Goal: Communication & Community: Participate in discussion

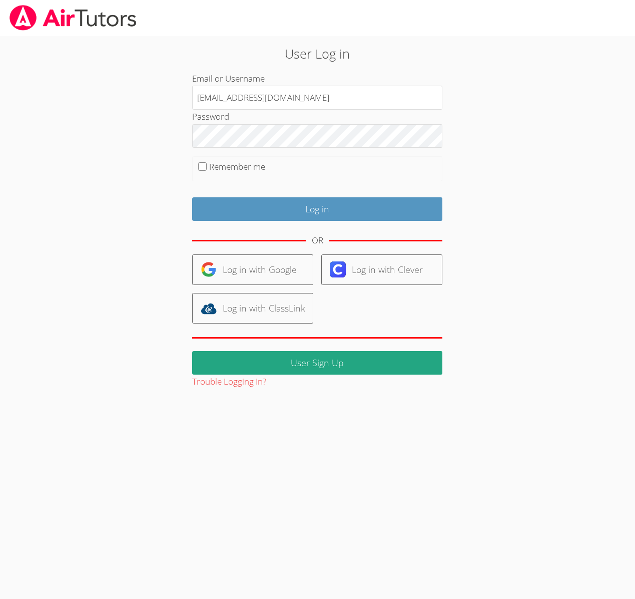
drag, startPoint x: 306, startPoint y: 102, endPoint x: 183, endPoint y: 97, distance: 123.2
click at [183, 97] on div "User Log in Email or Username [EMAIL_ADDRESS][DOMAIN_NAME] Password Remember me…" at bounding box center [317, 216] width 343 height 345
type input "[EMAIL_ADDRESS][DOMAIN_NAME]"
click at [203, 169] on input "Remember me" at bounding box center [202, 166] width 9 height 9
checkbox input "true"
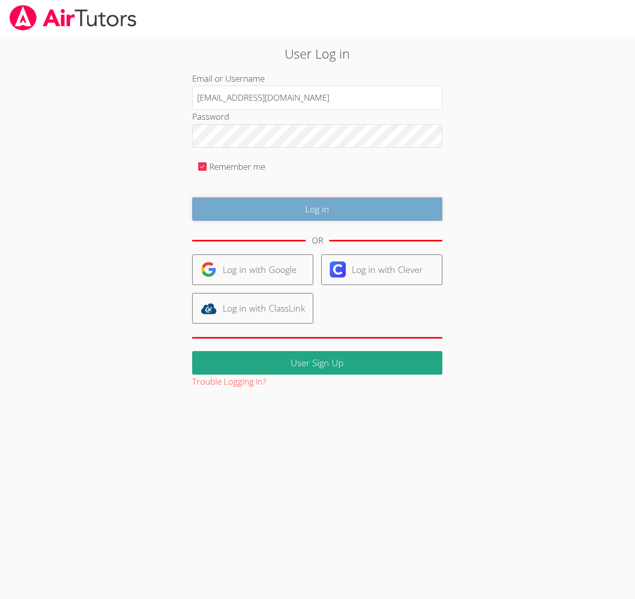
click at [253, 208] on input "Log in" at bounding box center [317, 209] width 250 height 24
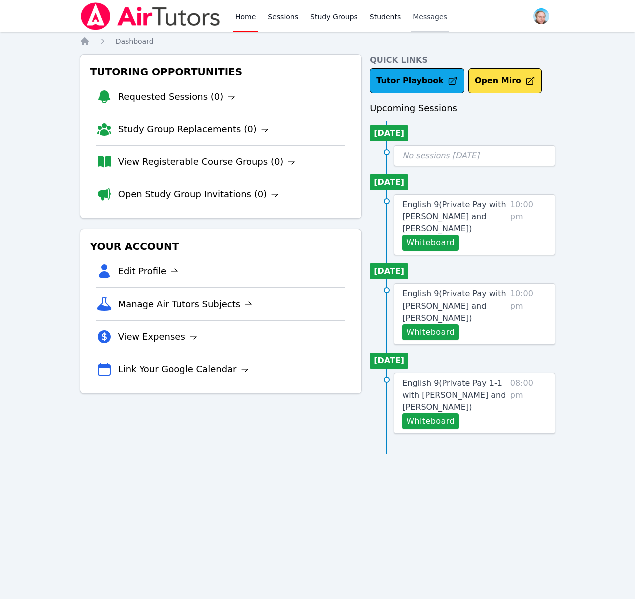
click at [424, 14] on span "Messages" at bounding box center [430, 17] width 35 height 10
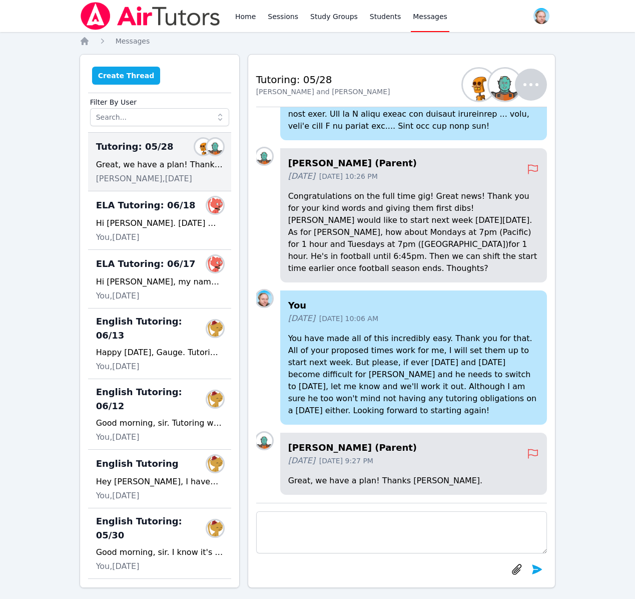
click at [120, 80] on button "Create Thread" at bounding box center [126, 76] width 69 height 18
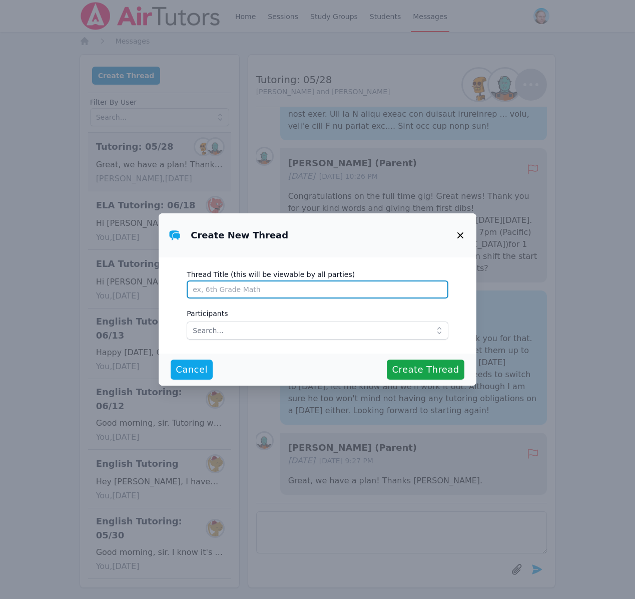
click at [210, 284] on input "Thread Title (this will be viewable by all parties)" at bounding box center [318, 289] width 262 height 18
type input "e"
type input "Ahead of Tutoring..."
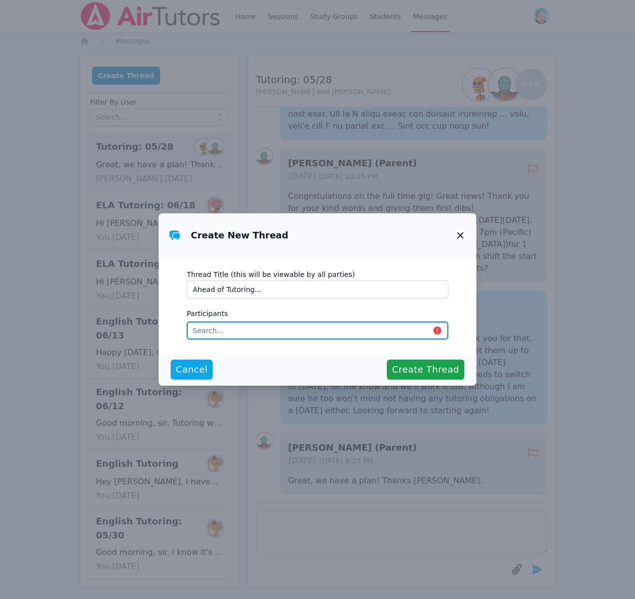
click at [221, 331] on input "text" at bounding box center [318, 330] width 262 height 18
type input "eva"
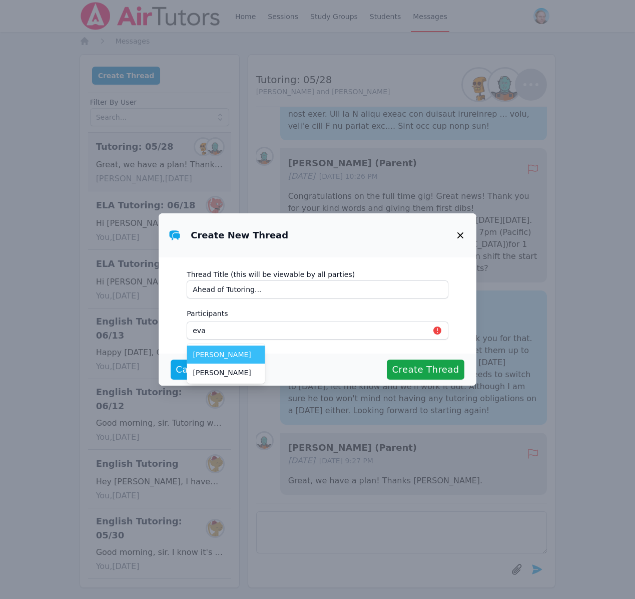
click at [229, 354] on span "[PERSON_NAME]" at bounding box center [226, 354] width 66 height 10
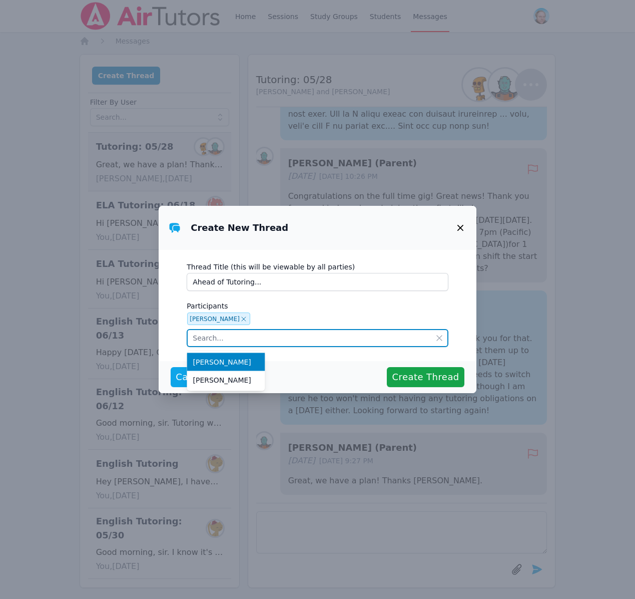
click at [225, 339] on input "text" at bounding box center [318, 338] width 262 height 18
type input "e"
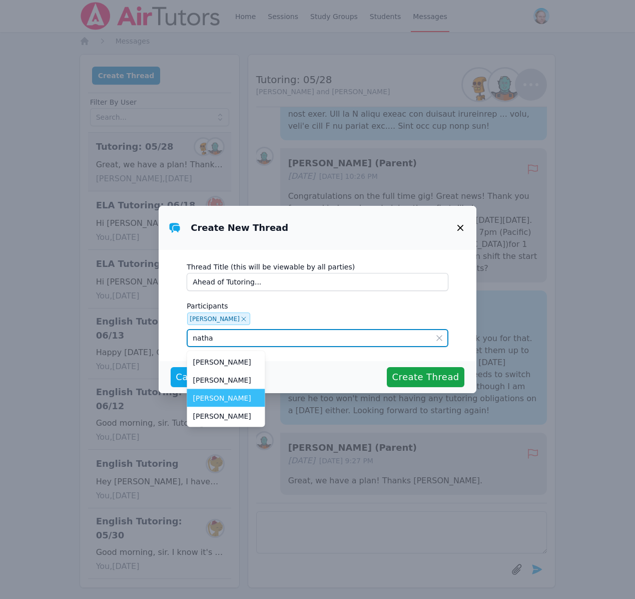
type input "natha"
click at [229, 397] on span "[PERSON_NAME]" at bounding box center [226, 398] width 66 height 10
click at [229, 339] on input "text" at bounding box center [318, 338] width 262 height 18
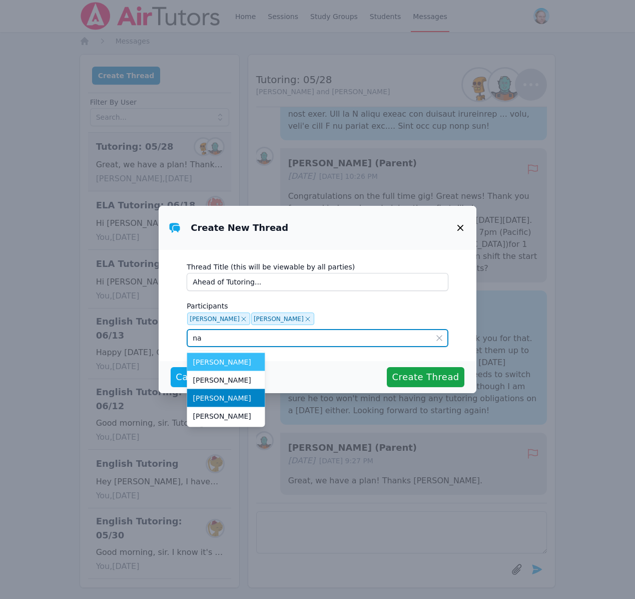
type input "n"
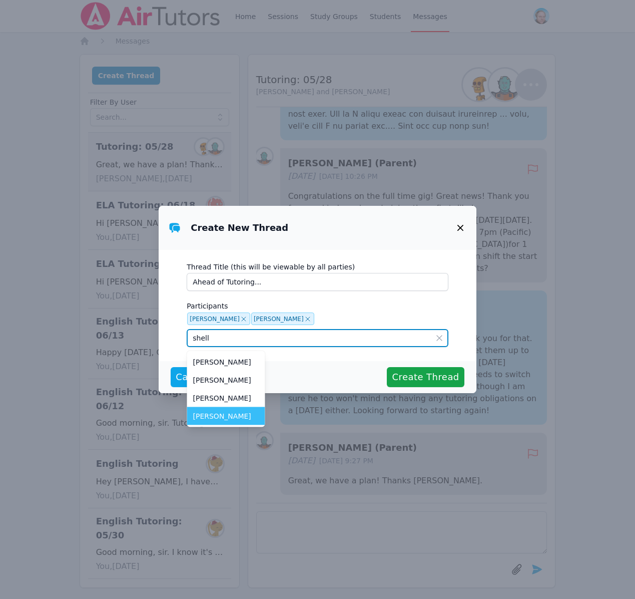
type input "shell"
click at [225, 411] on span "[PERSON_NAME]" at bounding box center [226, 416] width 66 height 10
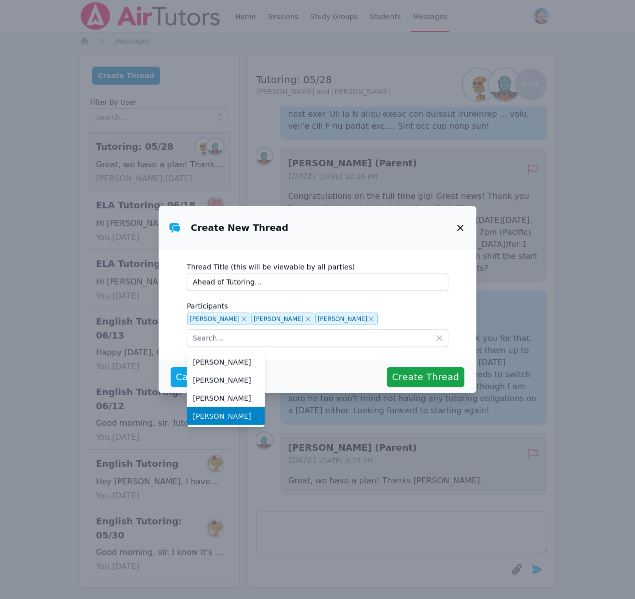
click at [321, 369] on div "Cancel Create Thread" at bounding box center [318, 377] width 294 height 20
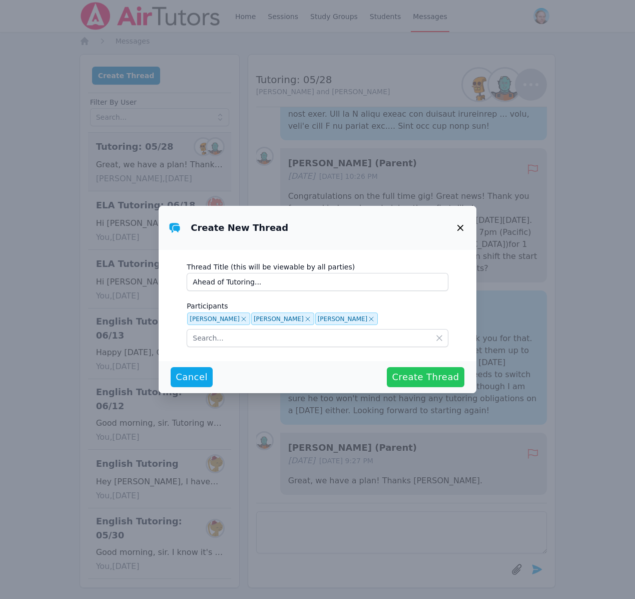
click at [408, 376] on span "Create Thread" at bounding box center [425, 377] width 67 height 14
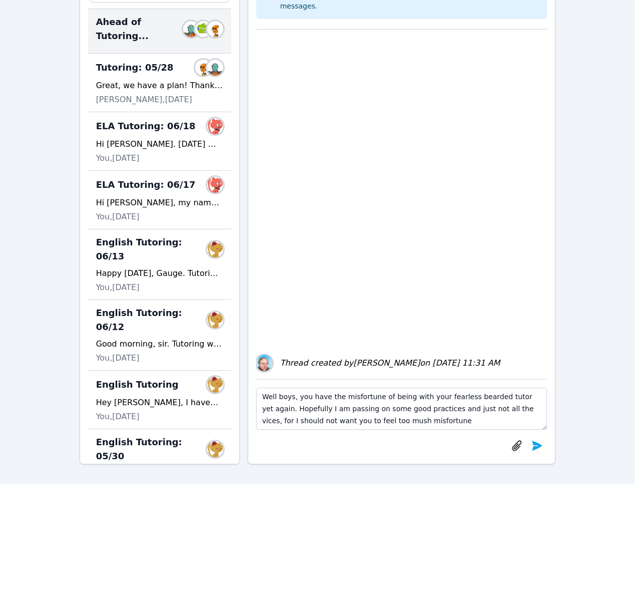
scroll to position [132, 0]
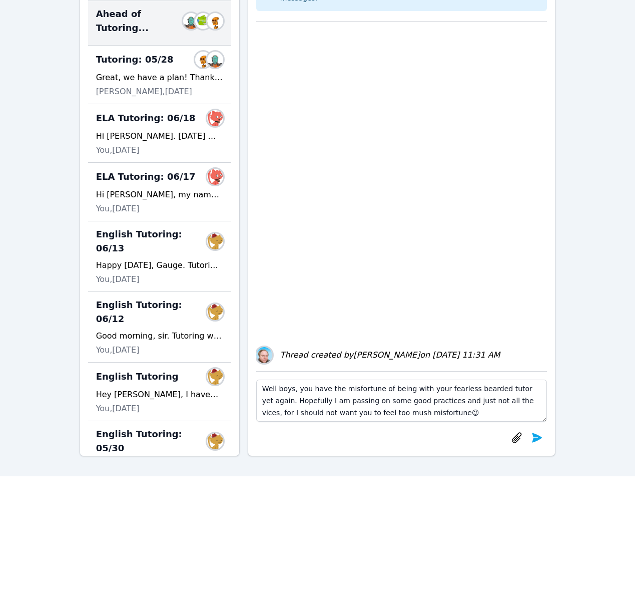
click at [418, 410] on textarea "Well boys, you have the misfortune of being with your fearless bearded tutor ye…" at bounding box center [401, 400] width 291 height 42
click at [377, 411] on textarea "Well boys, you have the misfortune of being with your fearless bearded tutor ye…" at bounding box center [401, 400] width 291 height 42
click at [417, 413] on textarea "Well boys, you have the misfortune of being with your fearless bearded tutor ye…" at bounding box center [401, 400] width 291 height 42
click at [448, 411] on textarea "Well boys, you have the misfortune of being with your fearless bearded tutor ye…" at bounding box center [401, 400] width 291 height 42
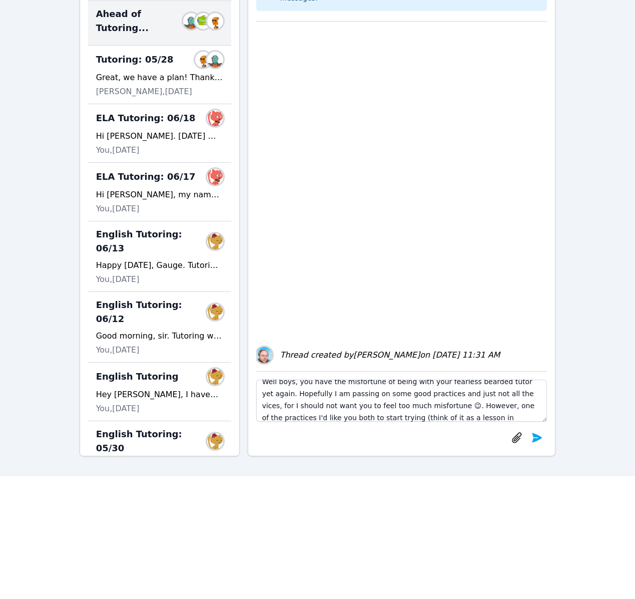
scroll to position [19, 0]
click at [474, 420] on textarea "Well boys, you have the misfortune of being with your fearless bearded tutor ye…" at bounding box center [401, 400] width 291 height 42
click at [298, 417] on textarea "Well boys, you have the misfortune of being with your fearless bearded tutor ye…" at bounding box center [401, 400] width 291 height 42
click at [344, 416] on textarea "Well boys, you have the misfortune of being with your fearless bearded tutor ye…" at bounding box center [401, 400] width 291 height 42
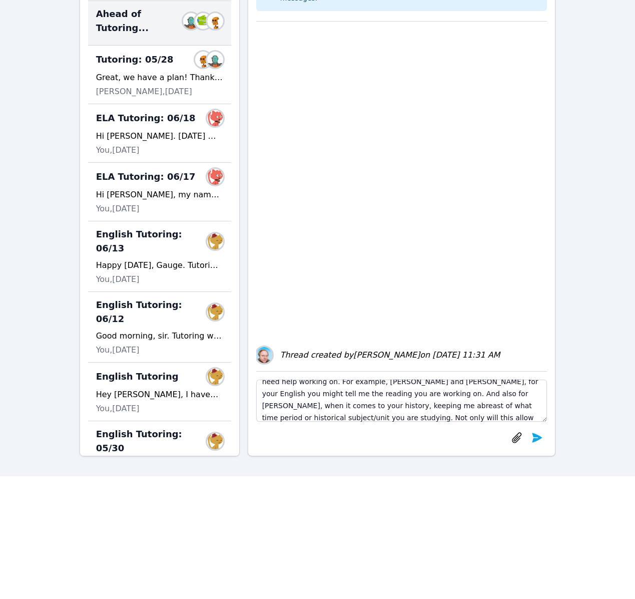
scroll to position [91, 0]
click at [366, 404] on textarea "Well boys, you have the misfortune of being with your fearless bearded tutor ye…" at bounding box center [401, 400] width 291 height 42
click at [367, 405] on textarea "Well boys, you have the misfortune of being with your fearless bearded tutor ye…" at bounding box center [401, 400] width 291 height 42
click at [505, 415] on textarea "Well boys, you have the misfortune of being with your fearless bearded tutor ye…" at bounding box center [401, 400] width 291 height 42
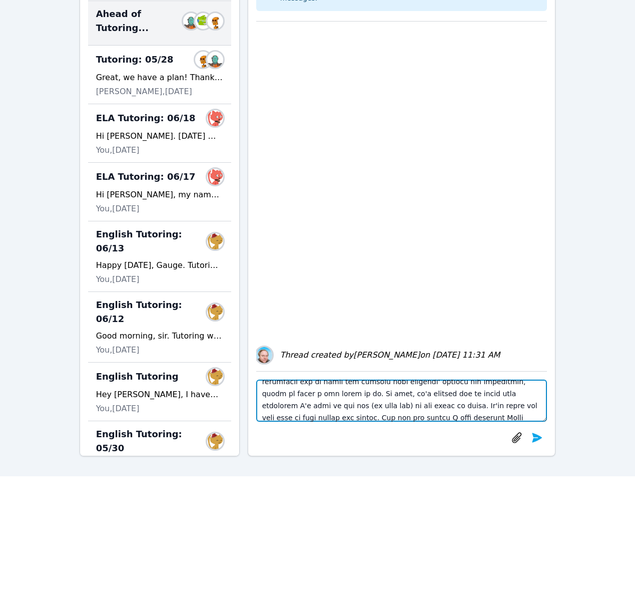
click at [383, 416] on textarea at bounding box center [401, 400] width 291 height 42
click at [374, 416] on textarea at bounding box center [401, 400] width 291 height 42
click at [371, 418] on textarea at bounding box center [401, 400] width 291 height 42
click at [455, 416] on textarea at bounding box center [401, 400] width 291 height 42
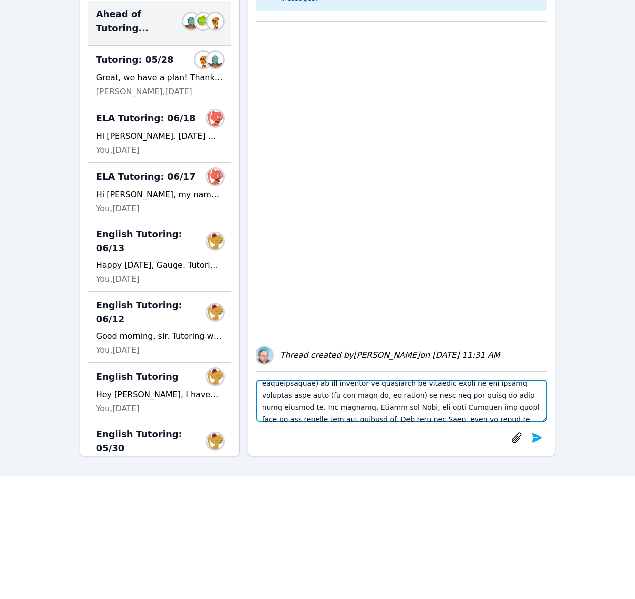
scroll to position [54, 0]
click at [437, 397] on textarea at bounding box center [401, 400] width 291 height 42
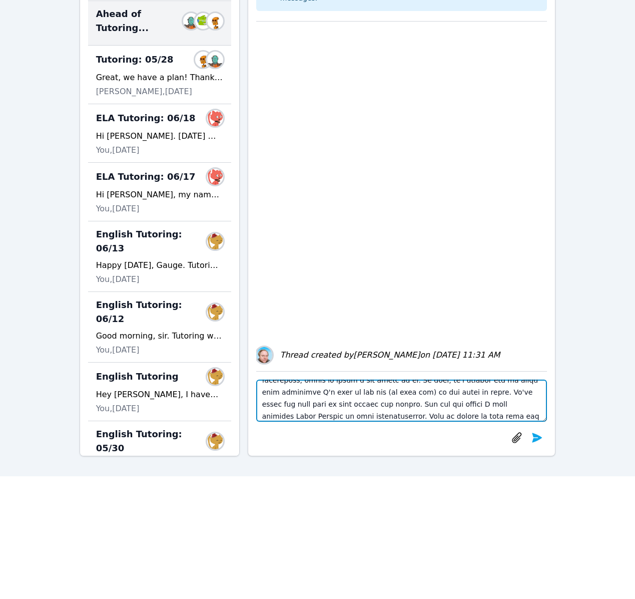
scroll to position [141, 0]
click at [329, 390] on textarea at bounding box center [401, 400] width 291 height 42
click at [260, 403] on textarea at bounding box center [401, 400] width 291 height 42
type textarea "Lore ipsu, dol sita con adipiscing el seddo eius temp incididu utlabor etdol ma…"
click at [263, 405] on textarea at bounding box center [401, 400] width 291 height 42
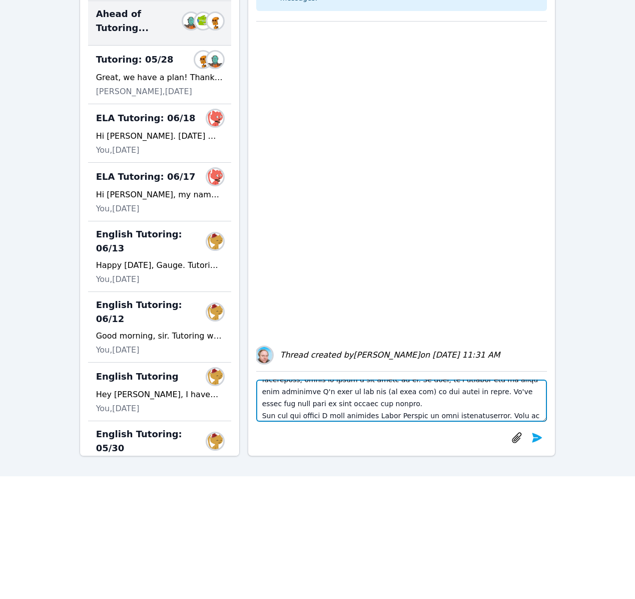
click at [263, 404] on textarea at bounding box center [401, 400] width 291 height 42
click at [381, 392] on textarea at bounding box center [401, 400] width 291 height 42
click at [330, 391] on textarea at bounding box center [401, 400] width 291 height 42
click at [326, 391] on textarea at bounding box center [401, 400] width 291 height 42
click at [524, 419] on textarea at bounding box center [401, 400] width 291 height 42
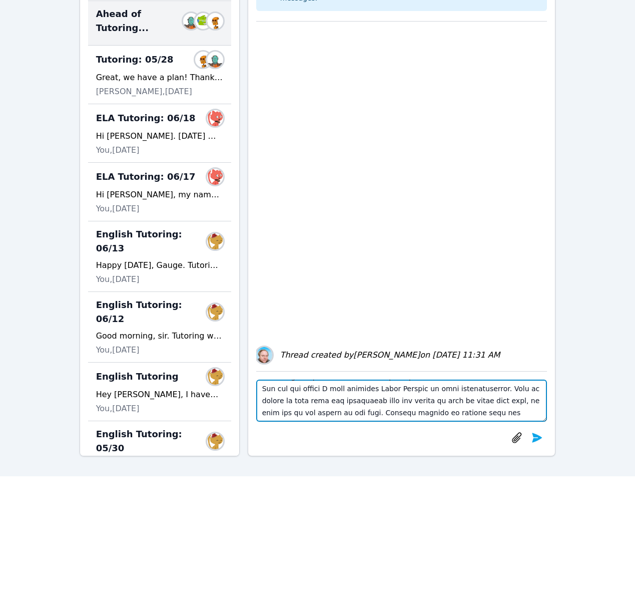
scroll to position [175, 0]
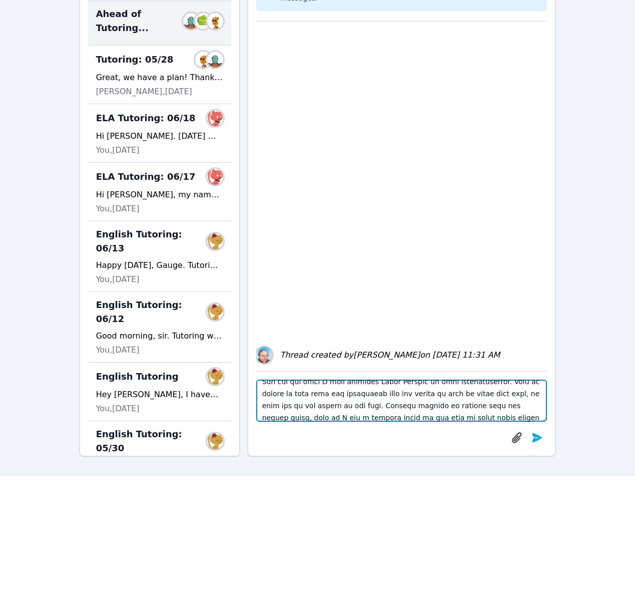
click at [310, 416] on textarea at bounding box center [401, 400] width 291 height 42
click at [335, 418] on textarea at bounding box center [401, 400] width 291 height 42
click at [317, 416] on textarea at bounding box center [401, 400] width 291 height 42
click at [340, 415] on textarea at bounding box center [401, 400] width 291 height 42
click at [313, 415] on textarea at bounding box center [401, 400] width 291 height 42
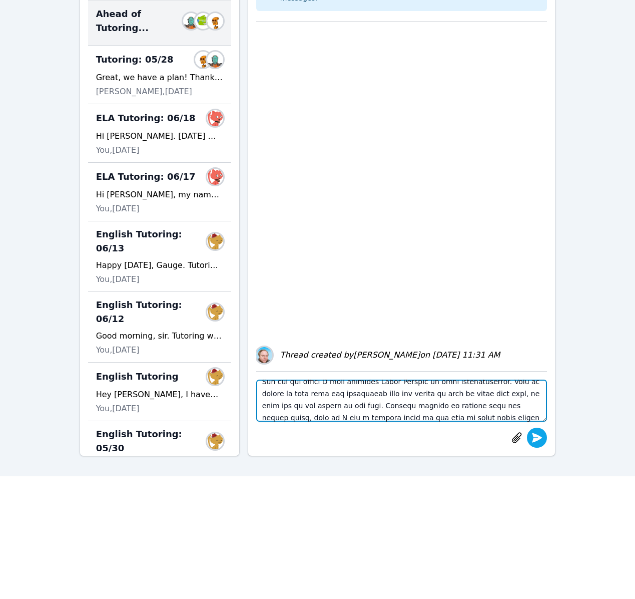
type textarea "Lore ipsu, dol sita con adipiscing el seddo eius temp incididu utlabor etdol ma…"
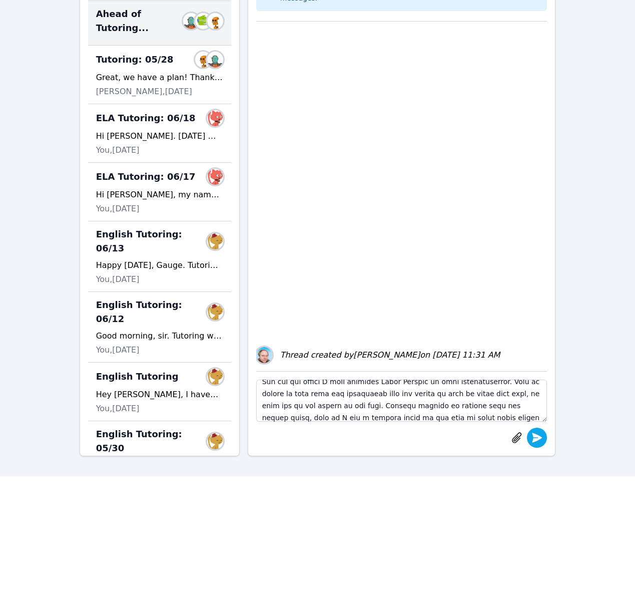
click at [534, 439] on icon "submit" at bounding box center [537, 437] width 10 height 10
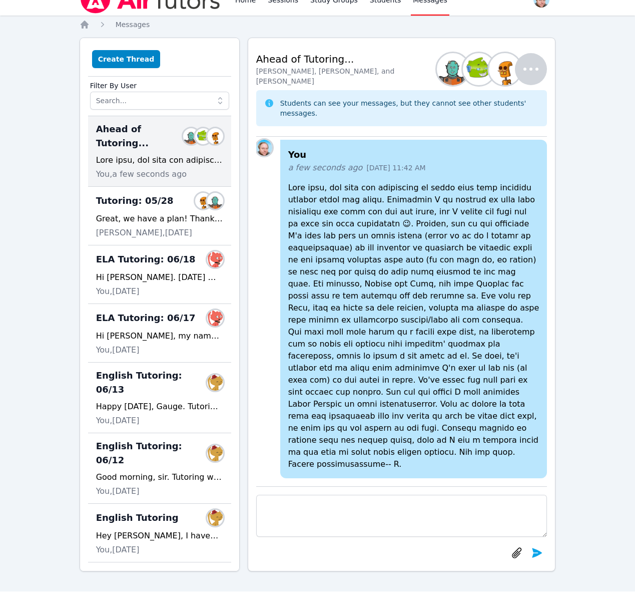
scroll to position [14, 0]
